Goal: Transaction & Acquisition: Purchase product/service

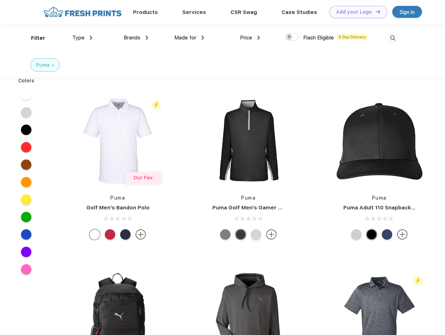
click at [355, 12] on link "Add your Logo Design Tool" at bounding box center [358, 12] width 58 height 12
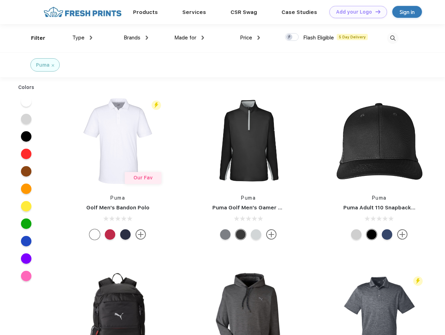
click at [0, 0] on div "Design Tool" at bounding box center [0, 0] width 0 height 0
click at [375, 12] on link "Add your Logo Design Tool" at bounding box center [358, 12] width 58 height 12
click at [34, 38] on div "Filter" at bounding box center [38, 38] width 14 height 8
click at [82, 38] on span "Type" at bounding box center [78, 38] width 12 height 6
click at [136, 38] on span "Brands" at bounding box center [132, 38] width 17 height 6
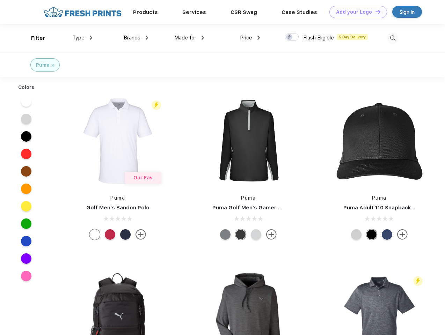
click at [189, 38] on span "Made for" at bounding box center [185, 38] width 22 height 6
click at [250, 38] on span "Price" at bounding box center [246, 38] width 12 height 6
click at [292, 37] on div at bounding box center [292, 37] width 14 height 8
click at [289, 37] on input "checkbox" at bounding box center [287, 35] width 5 height 5
click at [392, 38] on img at bounding box center [393, 38] width 12 height 12
